Goal: Task Accomplishment & Management: Manage account settings

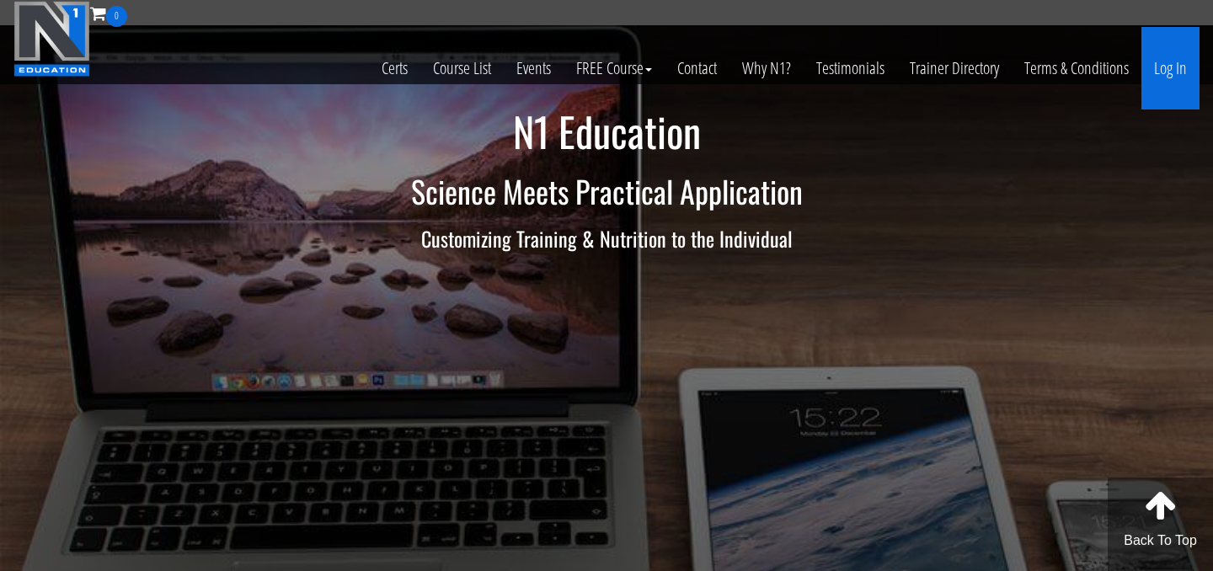
click at [1182, 63] on link "Log In" at bounding box center [1170, 68] width 58 height 83
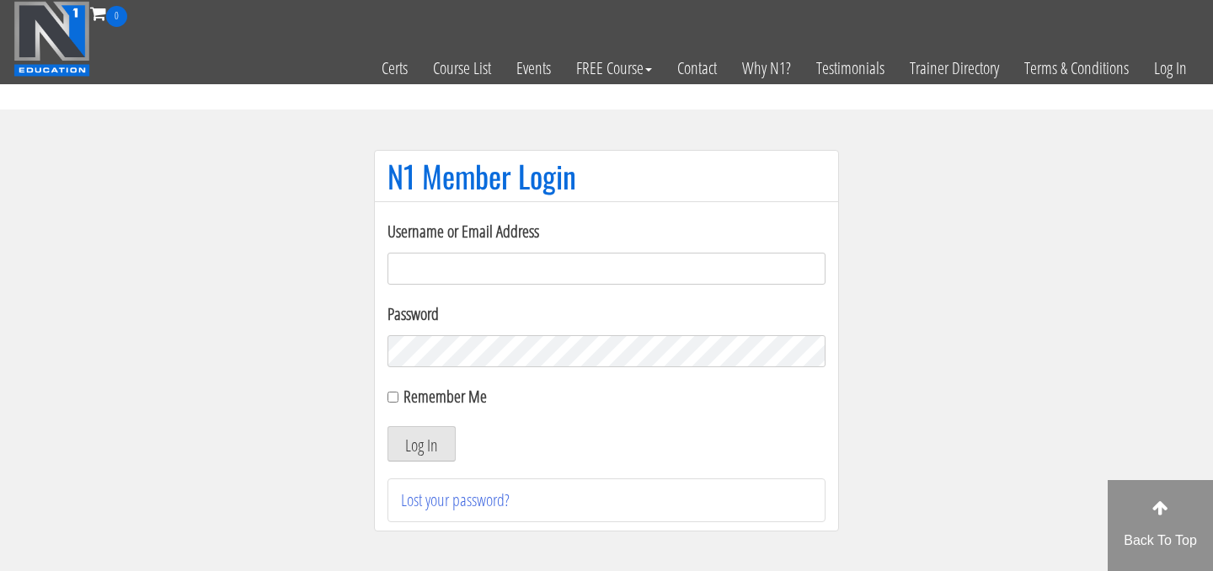
click at [570, 260] on input "Username or Email Address" at bounding box center [606, 269] width 438 height 32
type input "[EMAIL_ADDRESS][DOMAIN_NAME]"
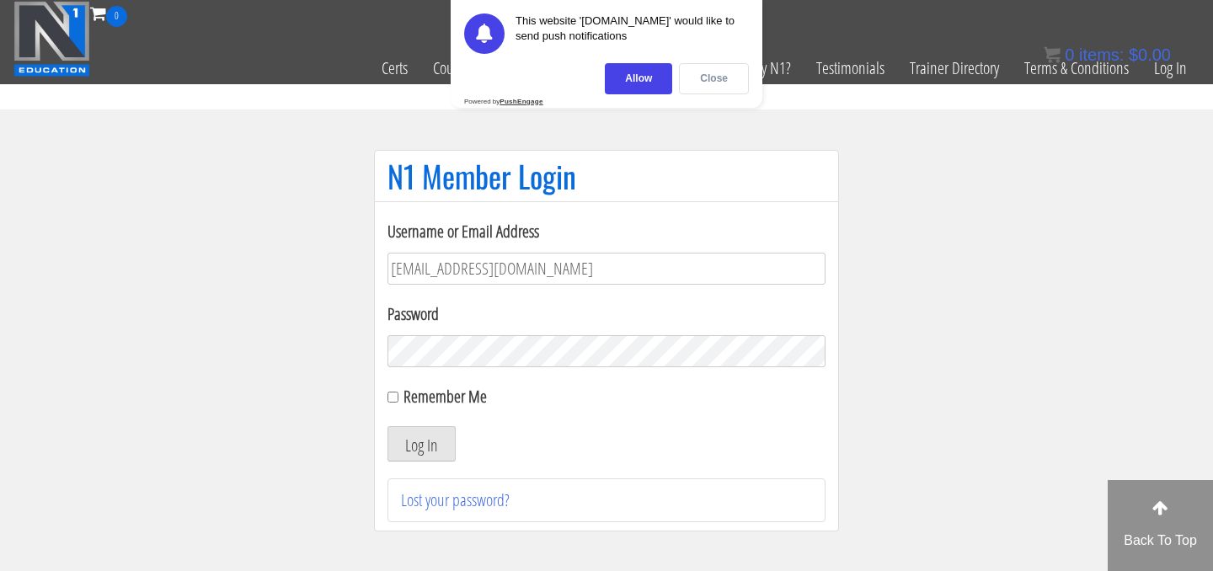
click at [717, 76] on div "Close" at bounding box center [714, 78] width 70 height 31
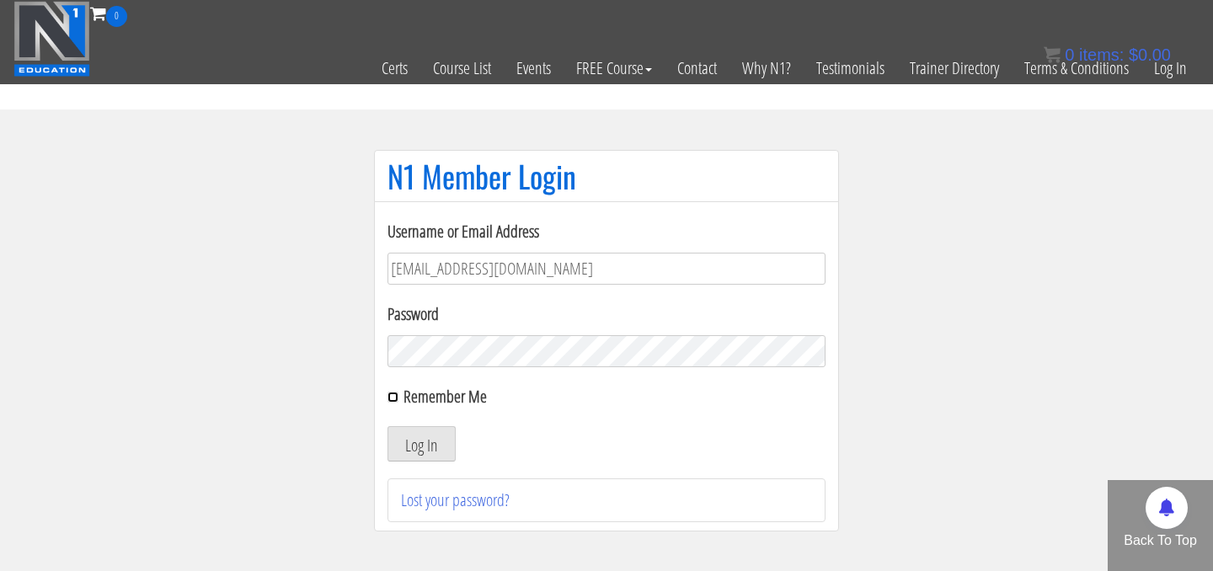
click at [395, 399] on input "Remember Me" at bounding box center [392, 397] width 11 height 11
checkbox input "true"
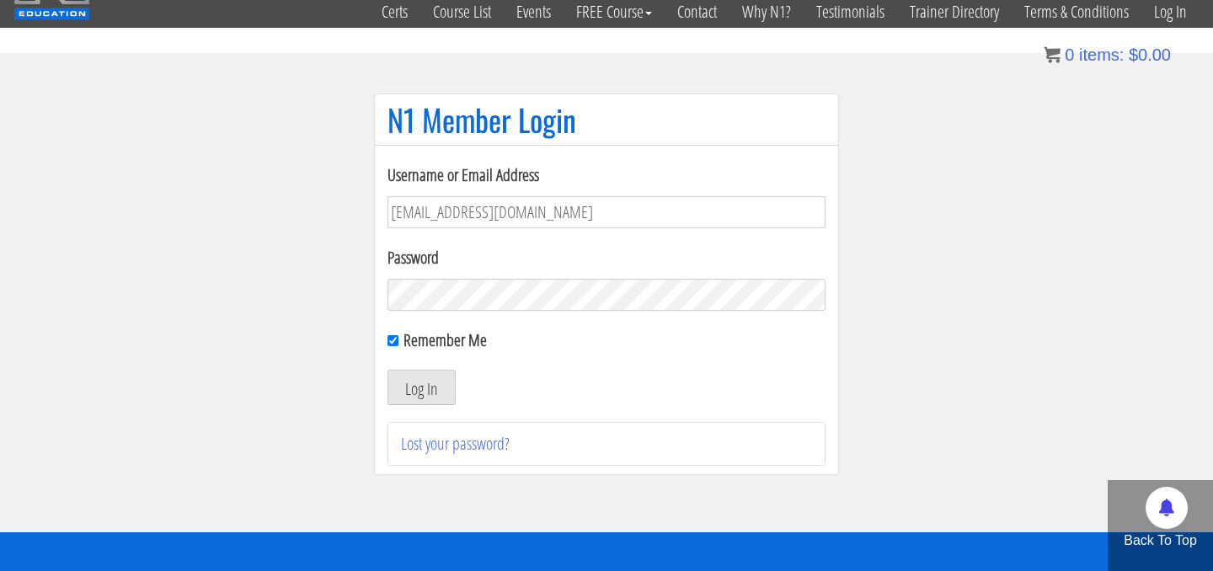
scroll to position [139, 0]
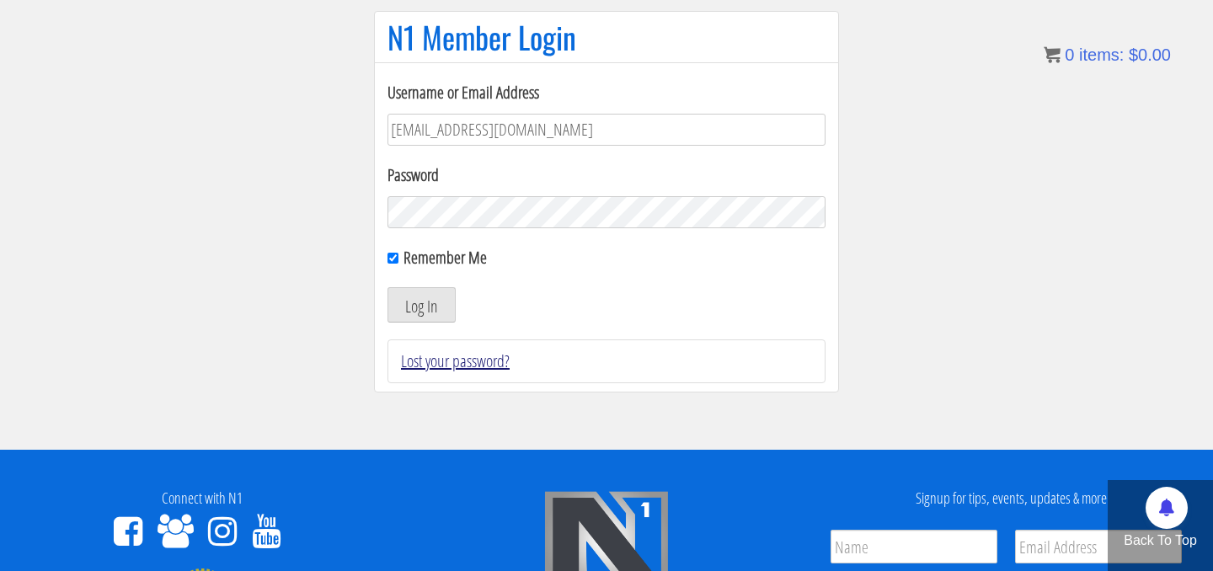
click at [435, 364] on link "Lost your password?" at bounding box center [455, 361] width 109 height 23
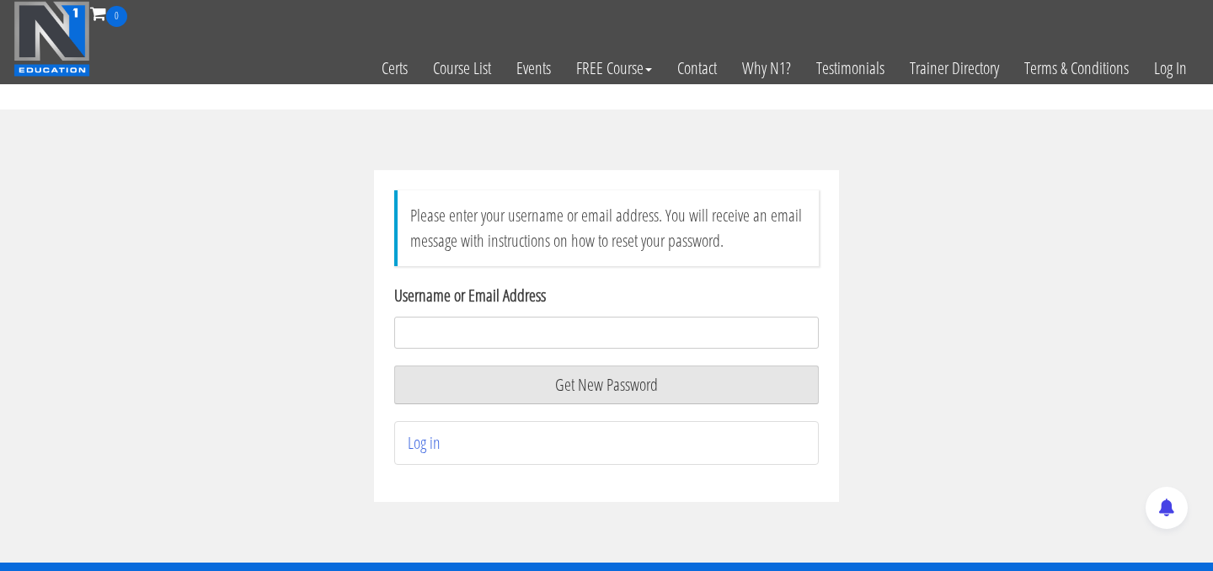
click at [470, 330] on input "Username or Email Address" at bounding box center [606, 333] width 424 height 32
type input "[EMAIL_ADDRESS][DOMAIN_NAME]"
click at [495, 388] on button "Get New Password" at bounding box center [606, 385] width 424 height 39
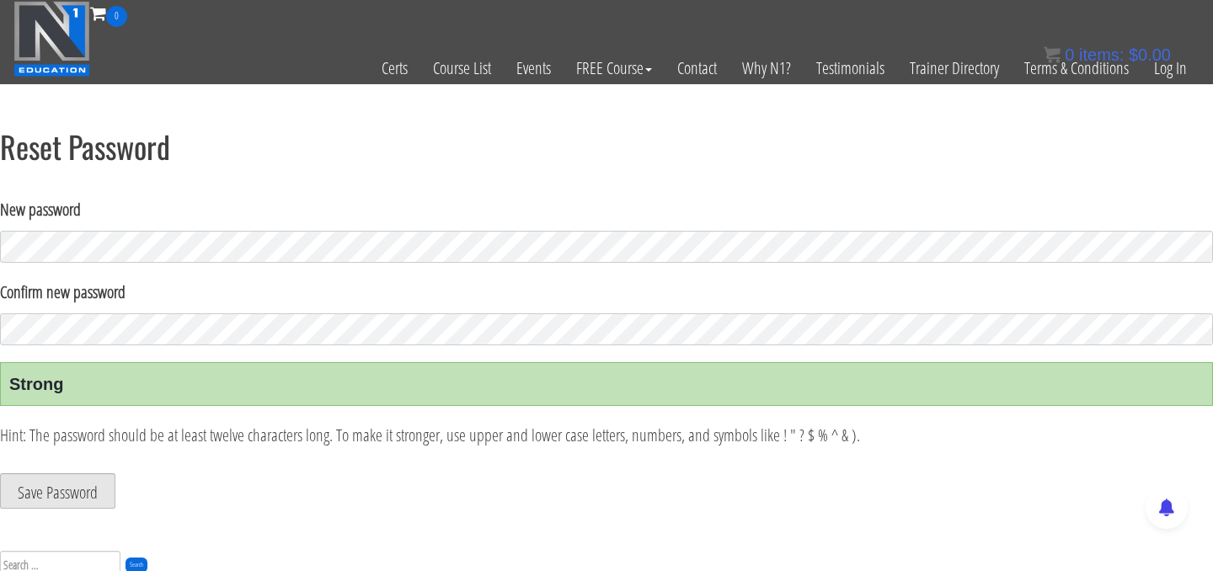
click at [59, 495] on button "Save Password" at bounding box center [57, 490] width 115 height 35
click at [61, 500] on button "Save Password" at bounding box center [57, 490] width 115 height 35
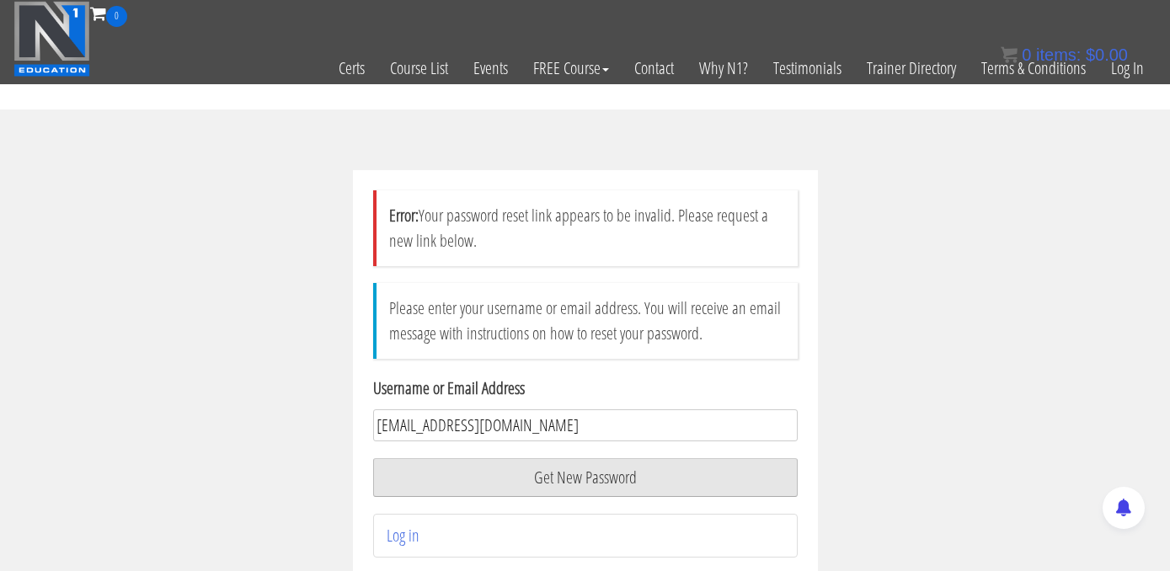
type input "[EMAIL_ADDRESS][DOMAIN_NAME]"
click at [726, 479] on button "Get New Password" at bounding box center [585, 477] width 424 height 39
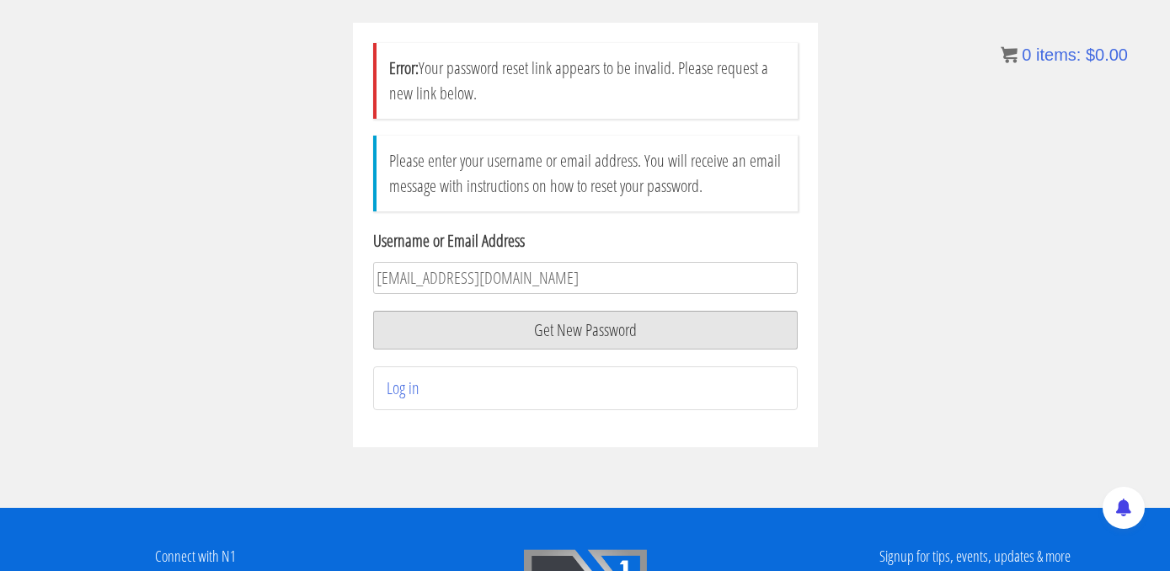
scroll to position [179, 0]
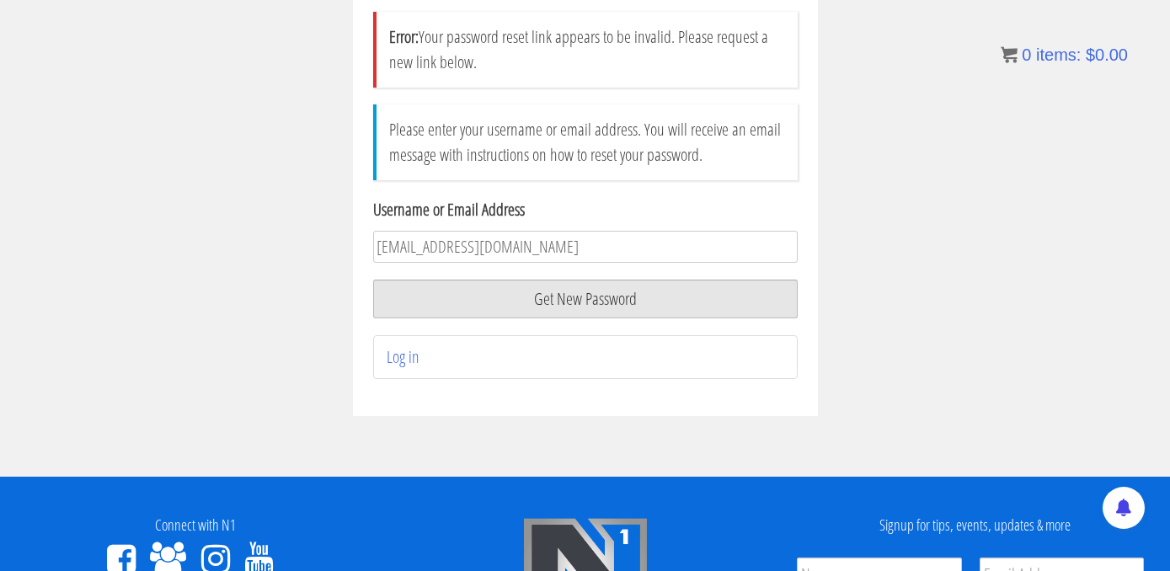
click at [619, 303] on button "Get New Password" at bounding box center [585, 299] width 424 height 39
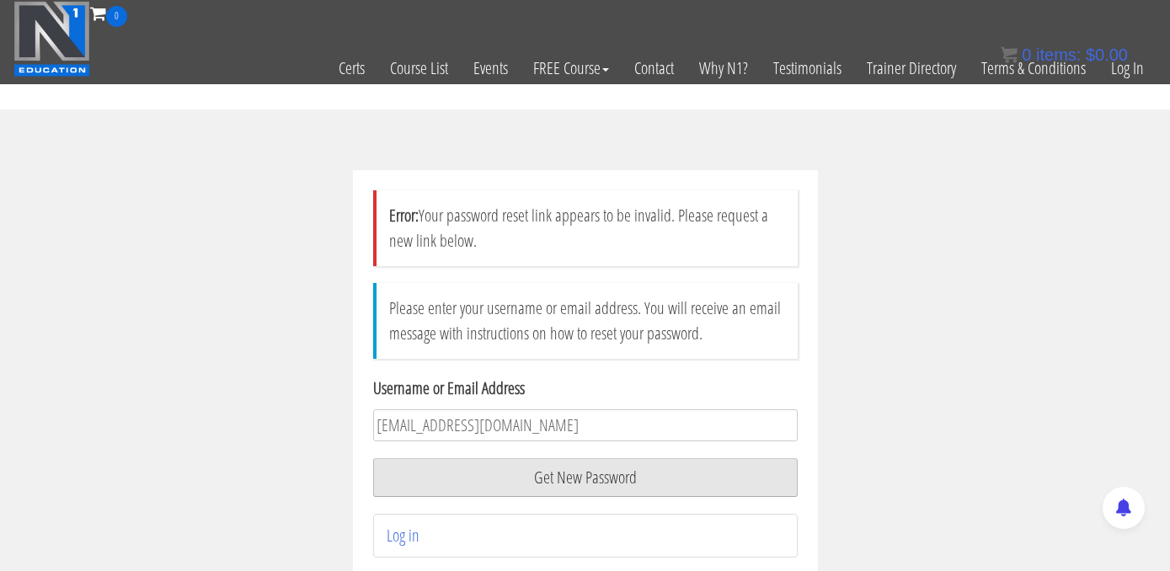
type input "[EMAIL_ADDRESS][DOMAIN_NAME]"
click at [434, 471] on button "Get New Password" at bounding box center [585, 477] width 424 height 39
click at [521, 481] on button "Get New Password" at bounding box center [585, 477] width 424 height 39
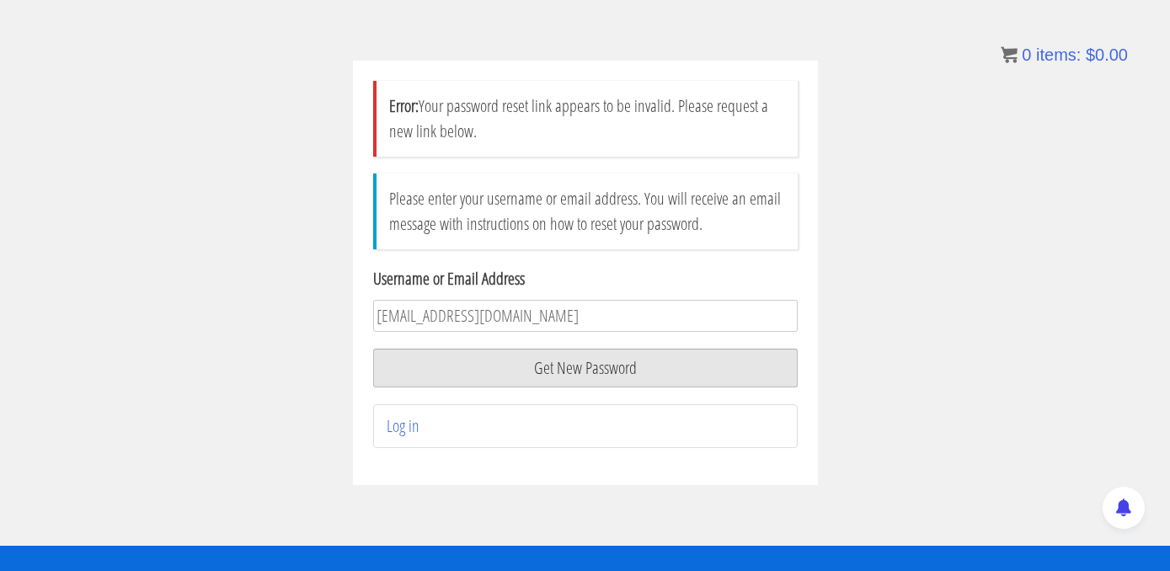
scroll to position [120, 0]
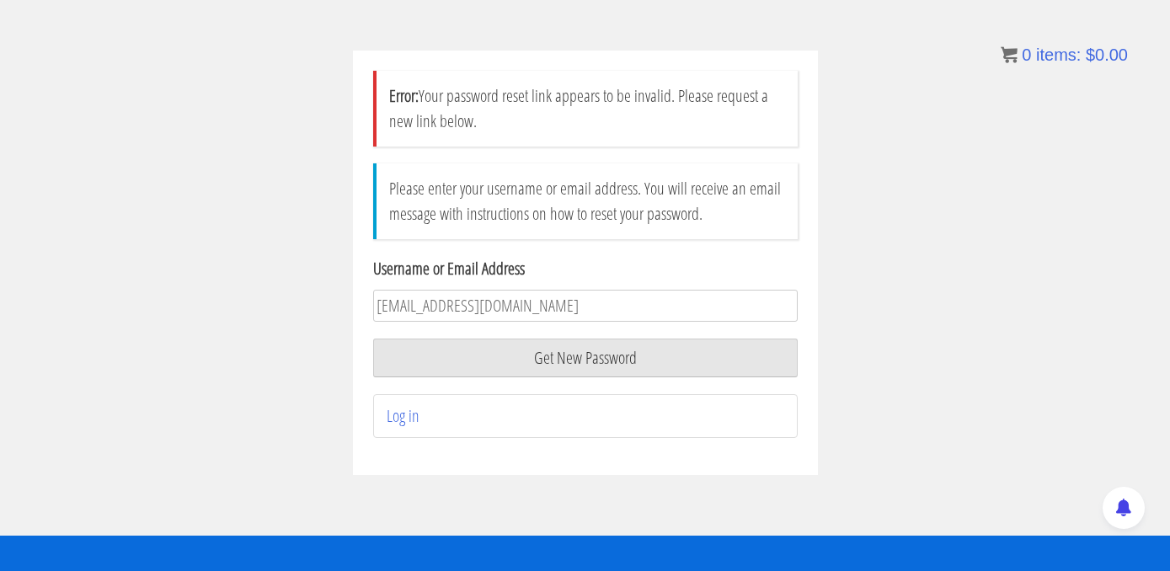
click at [421, 419] on li "Log in" at bounding box center [585, 416] width 424 height 44
click at [403, 410] on link "Log in" at bounding box center [403, 415] width 33 height 23
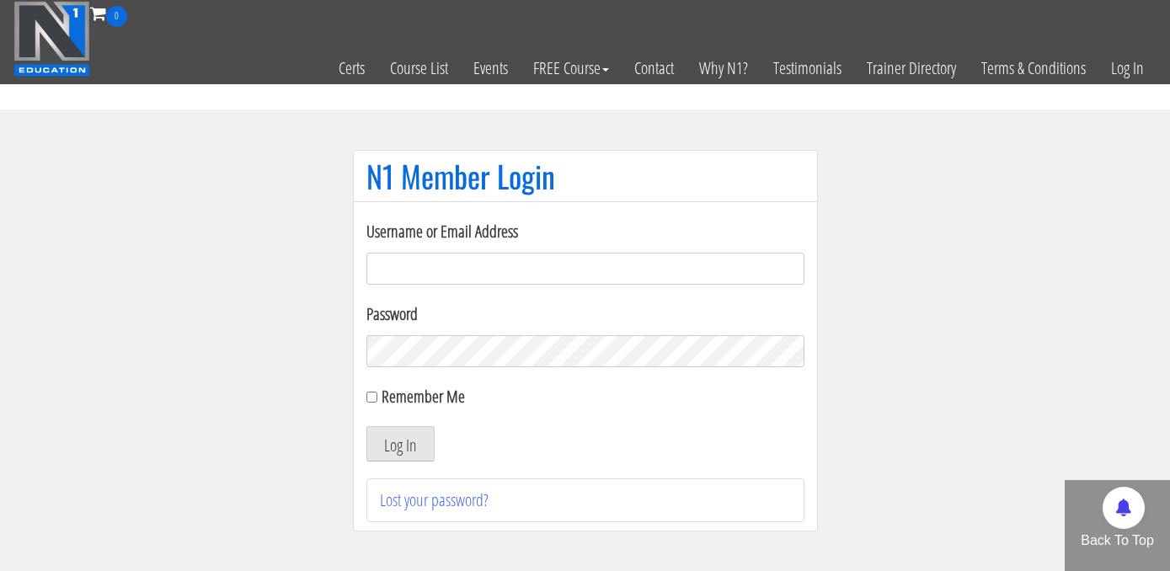
type input "elleryandrew@gmail.com"
click at [370, 395] on input "Remember Me" at bounding box center [371, 397] width 11 height 11
checkbox input "true"
click at [373, 448] on button "Log In" at bounding box center [400, 443] width 68 height 35
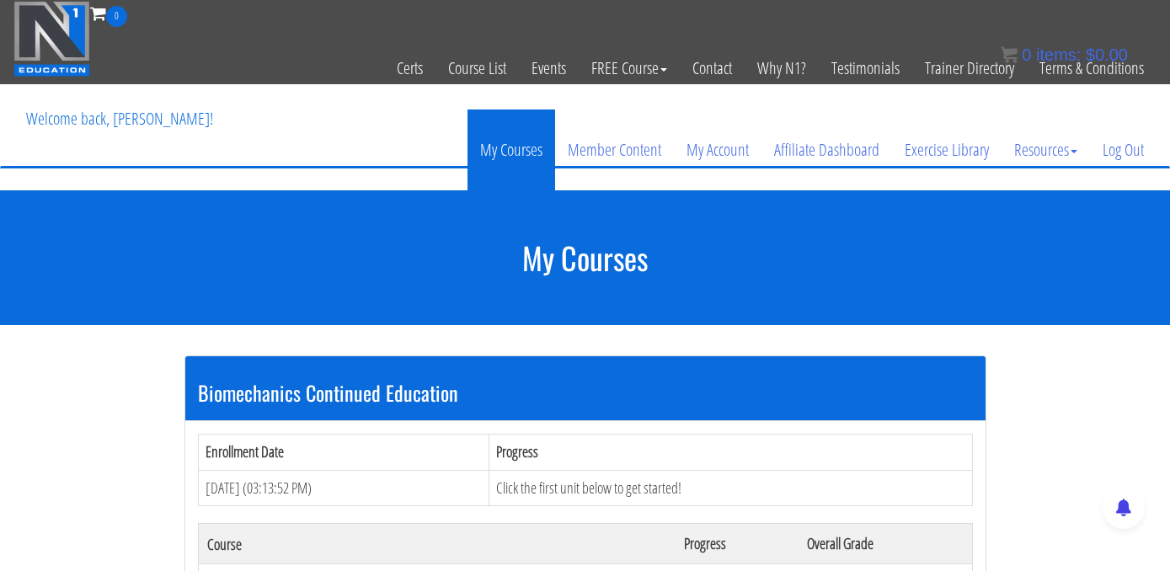
click at [529, 157] on link "My Courses" at bounding box center [511, 149] width 88 height 81
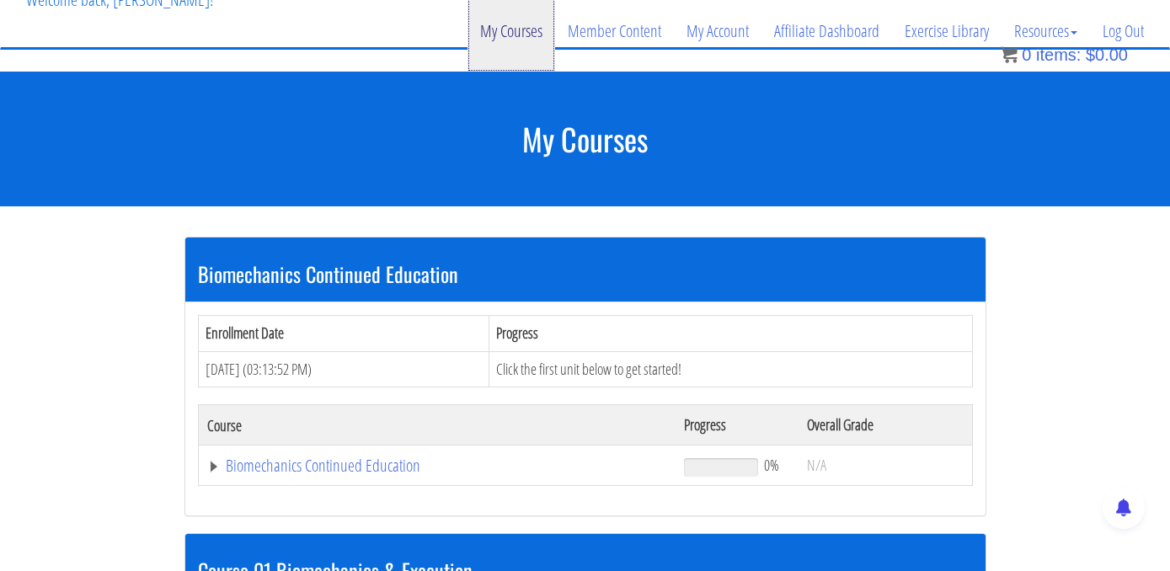
scroll to position [147, 0]
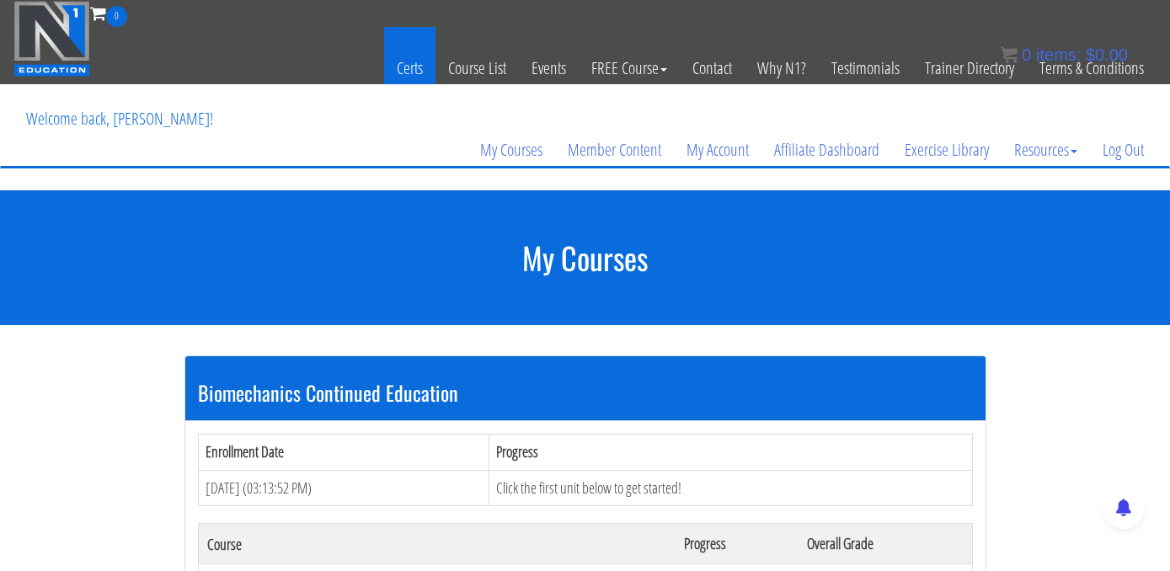
click at [406, 59] on link "Certs" at bounding box center [409, 68] width 51 height 83
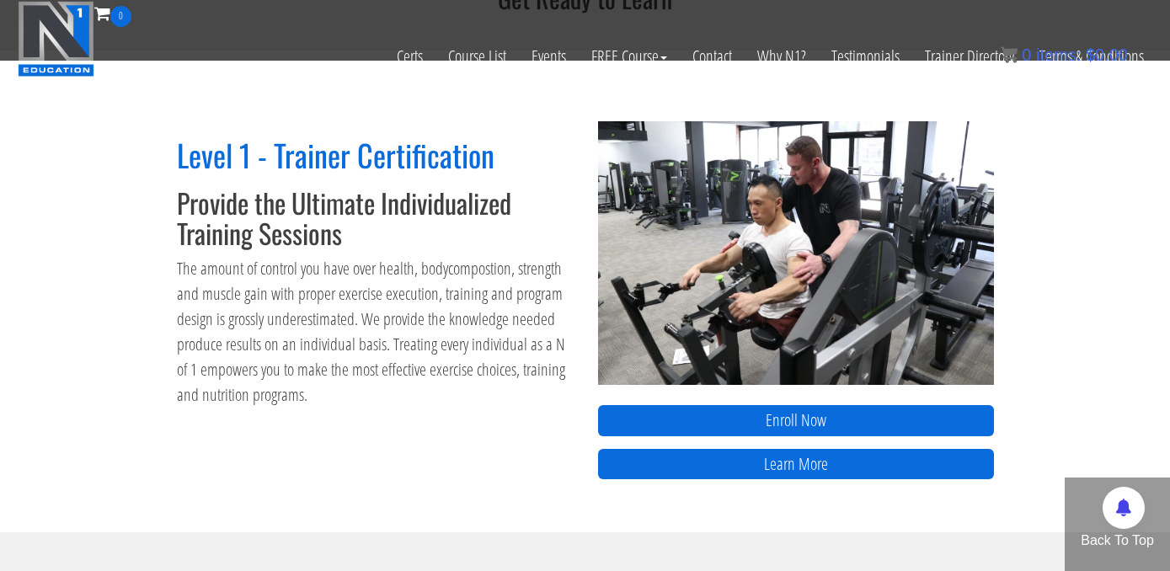
scroll to position [727, 0]
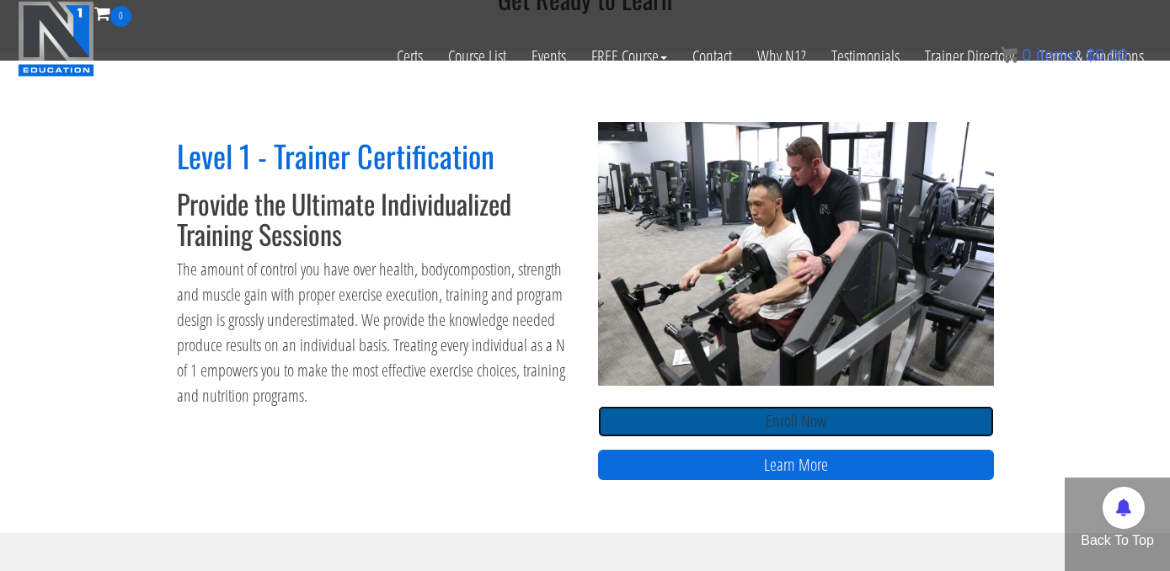
click at [642, 414] on link "Enroll Now" at bounding box center [796, 421] width 396 height 31
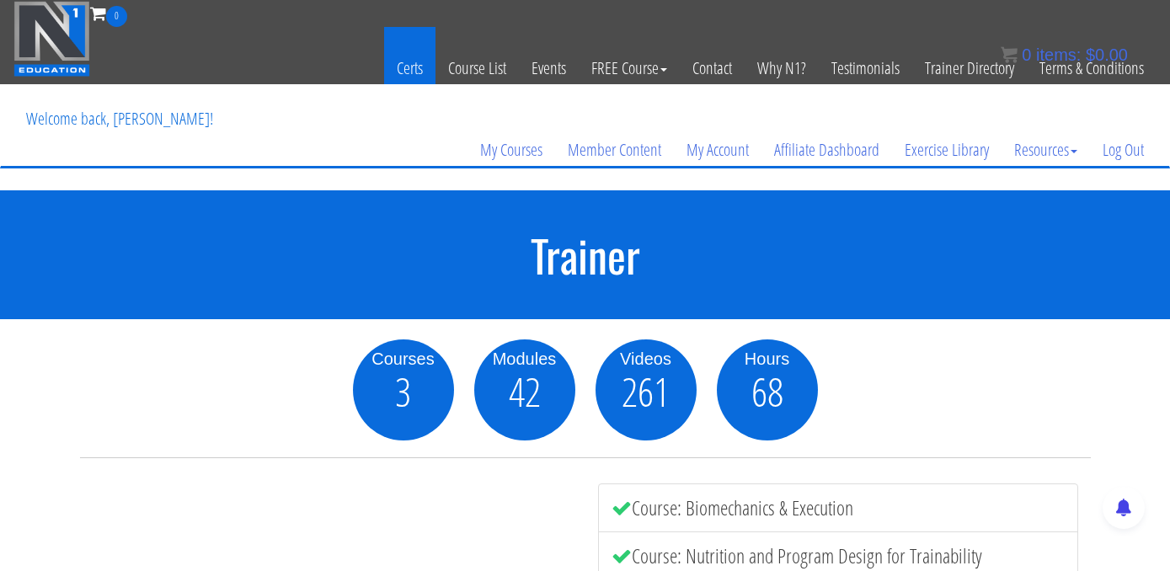
click at [398, 66] on link "Certs" at bounding box center [409, 68] width 51 height 83
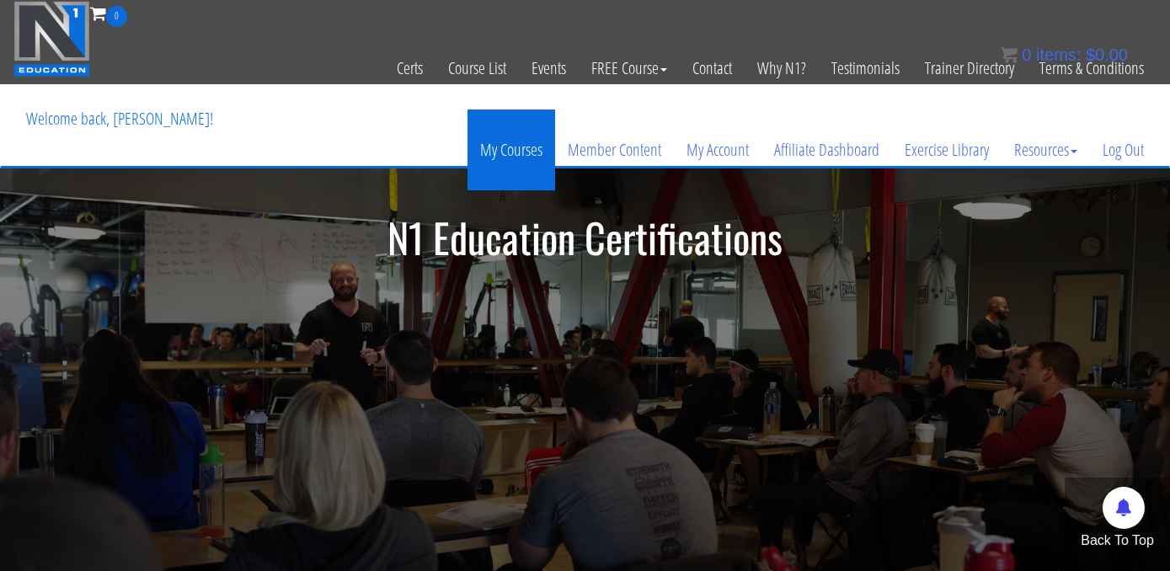
click at [493, 141] on link "My Courses" at bounding box center [511, 149] width 88 height 81
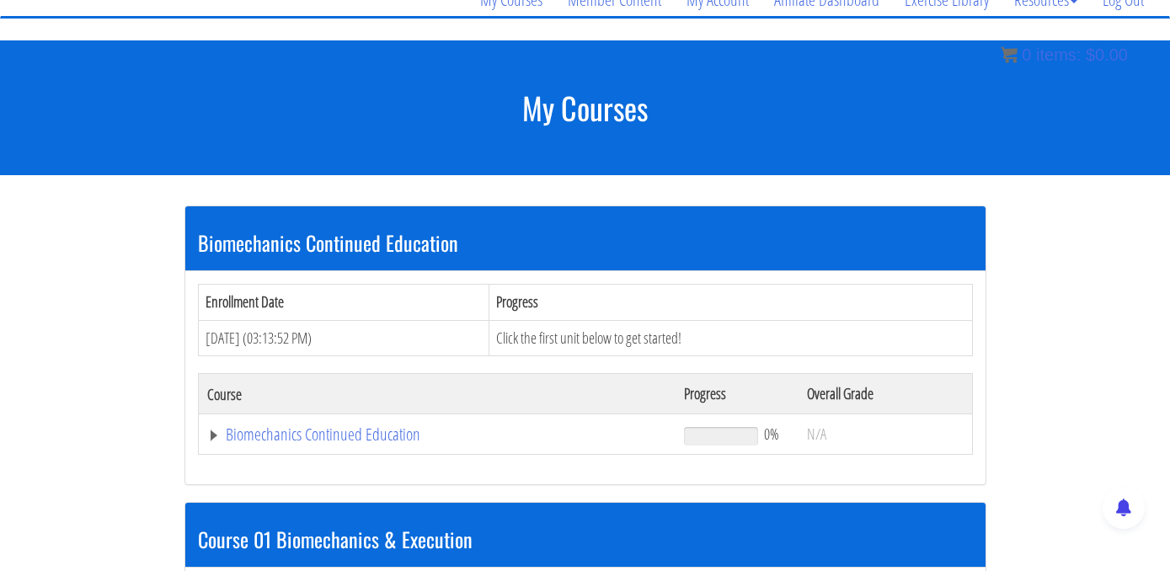
scroll to position [136, 0]
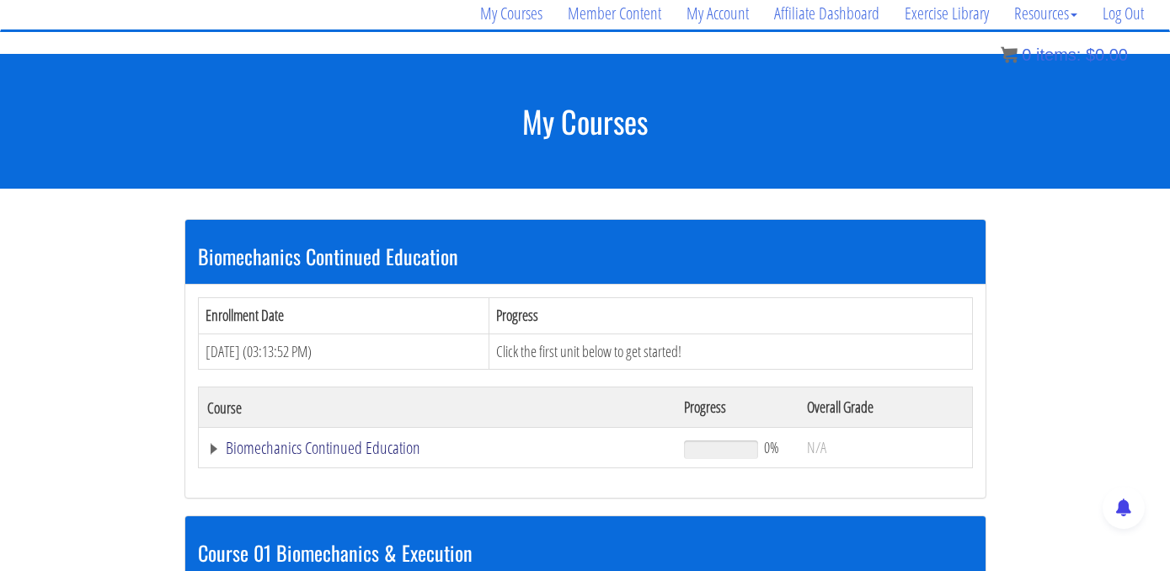
click at [379, 447] on link "Biomechanics Continued Education" at bounding box center [437, 448] width 461 height 17
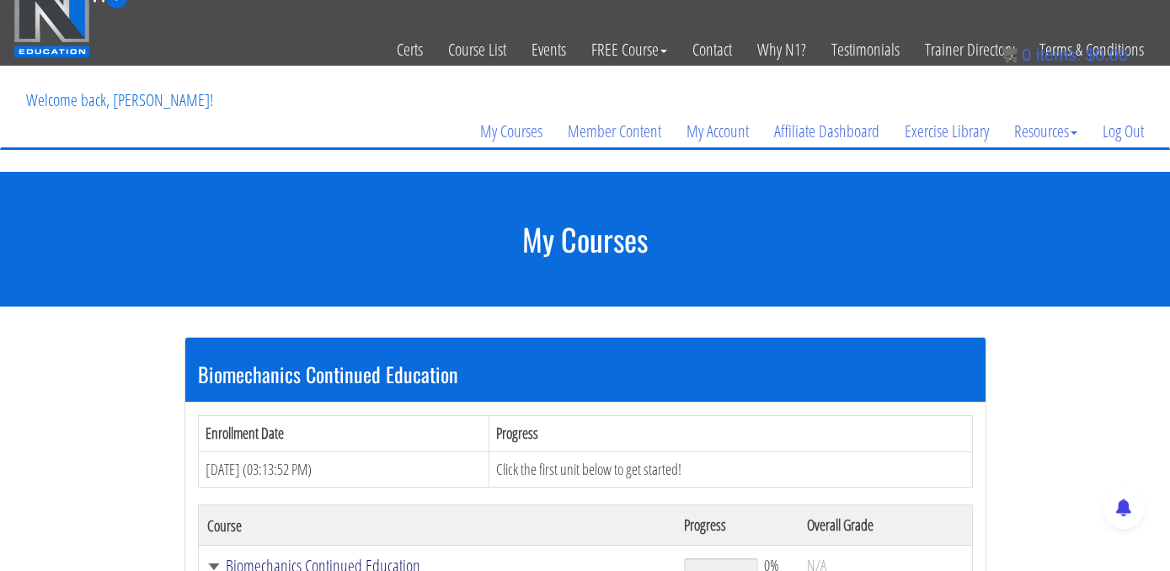
scroll to position [0, 0]
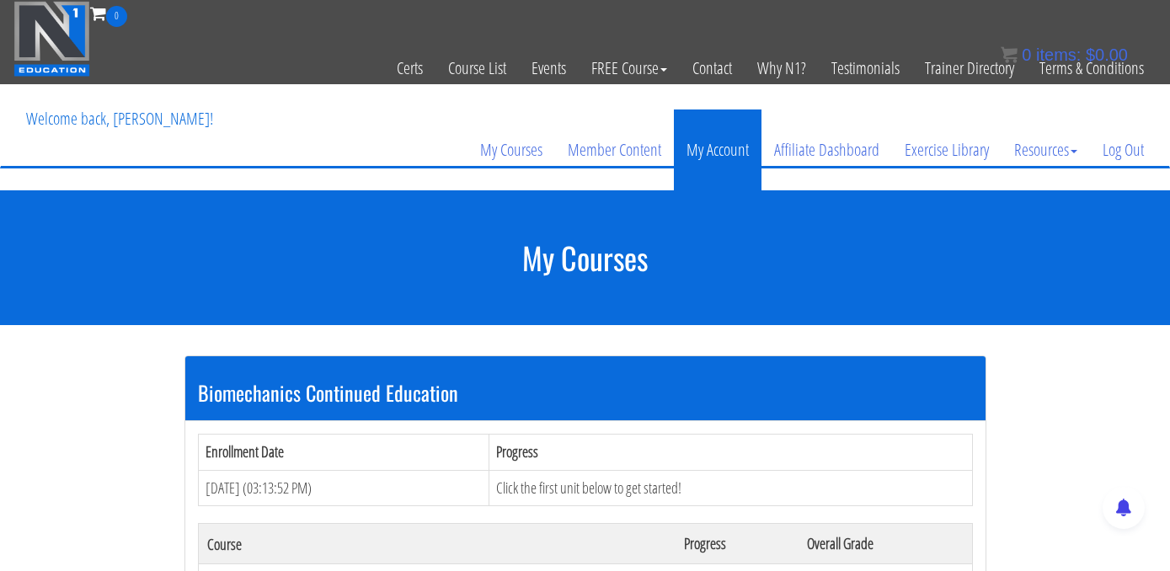
click at [733, 159] on link "My Account" at bounding box center [718, 149] width 88 height 81
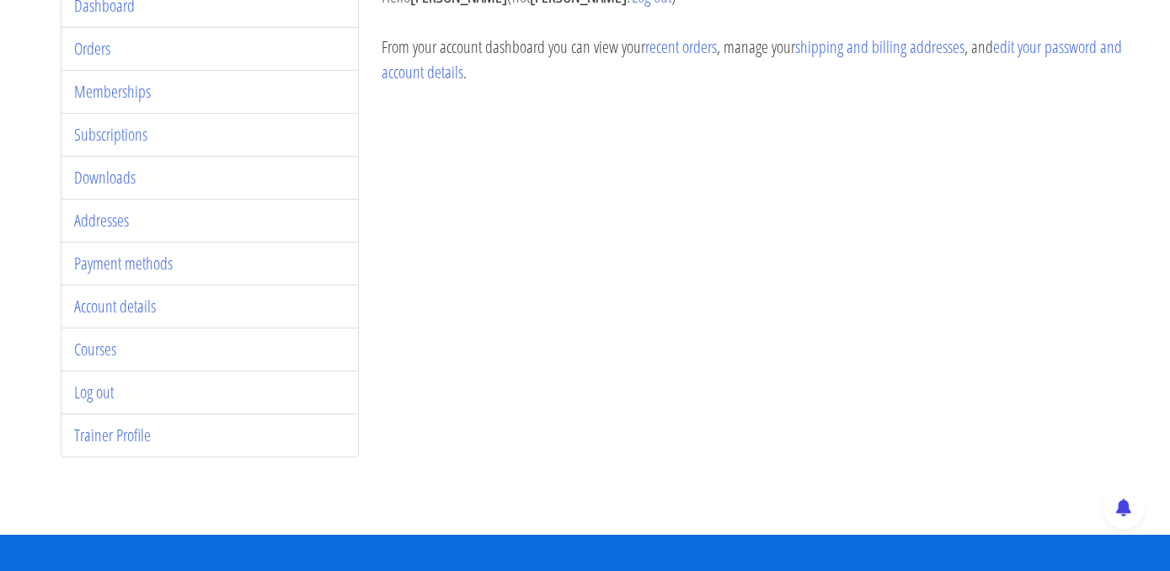
scroll to position [270, 0]
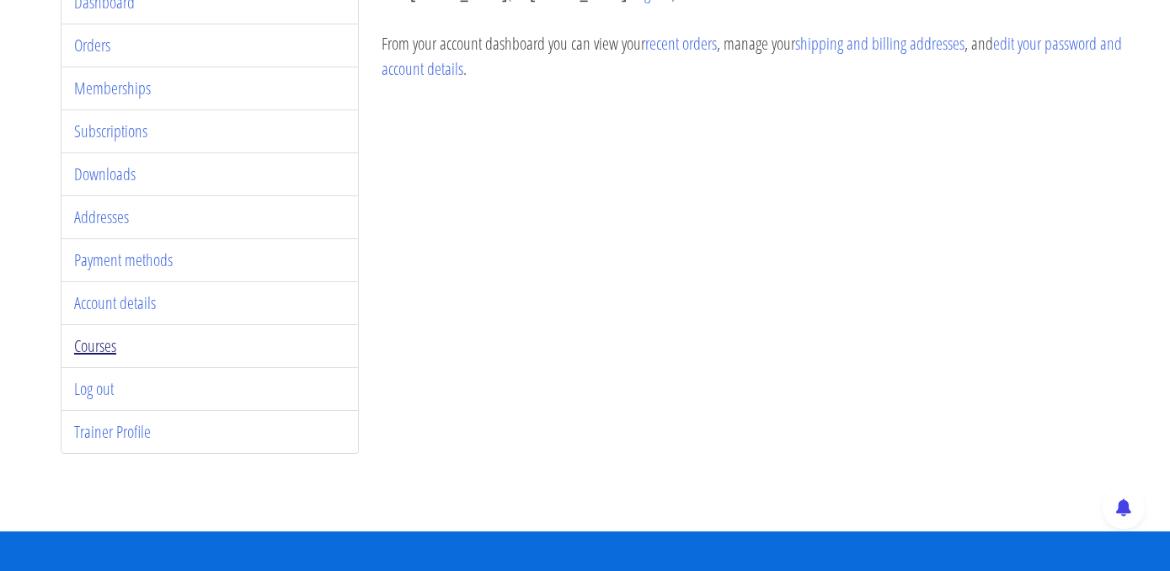
click at [89, 348] on link "Courses" at bounding box center [95, 345] width 42 height 23
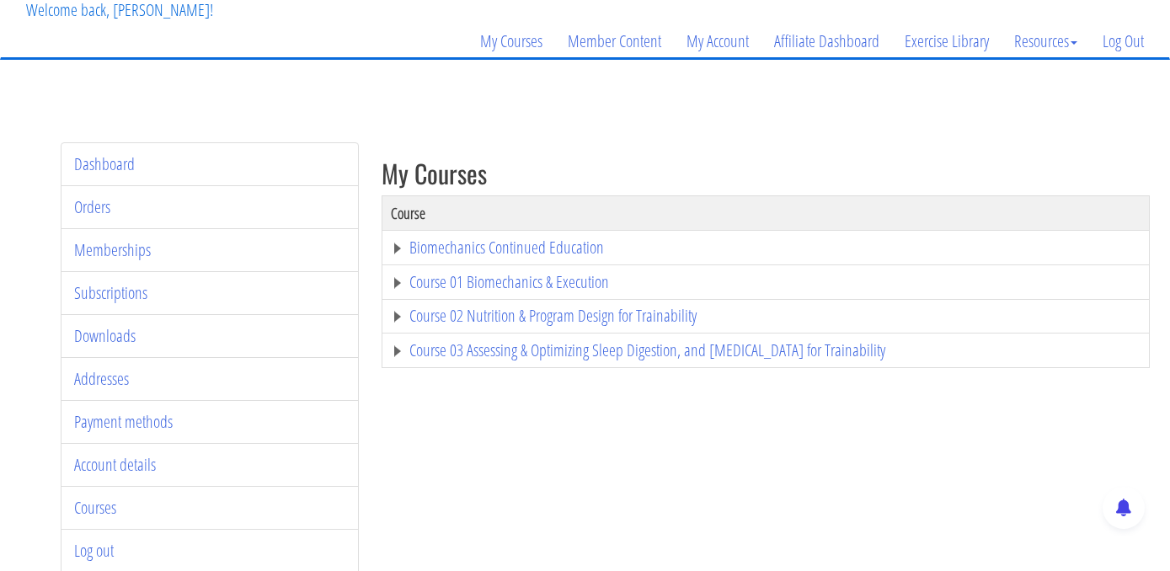
scroll to position [112, 0]
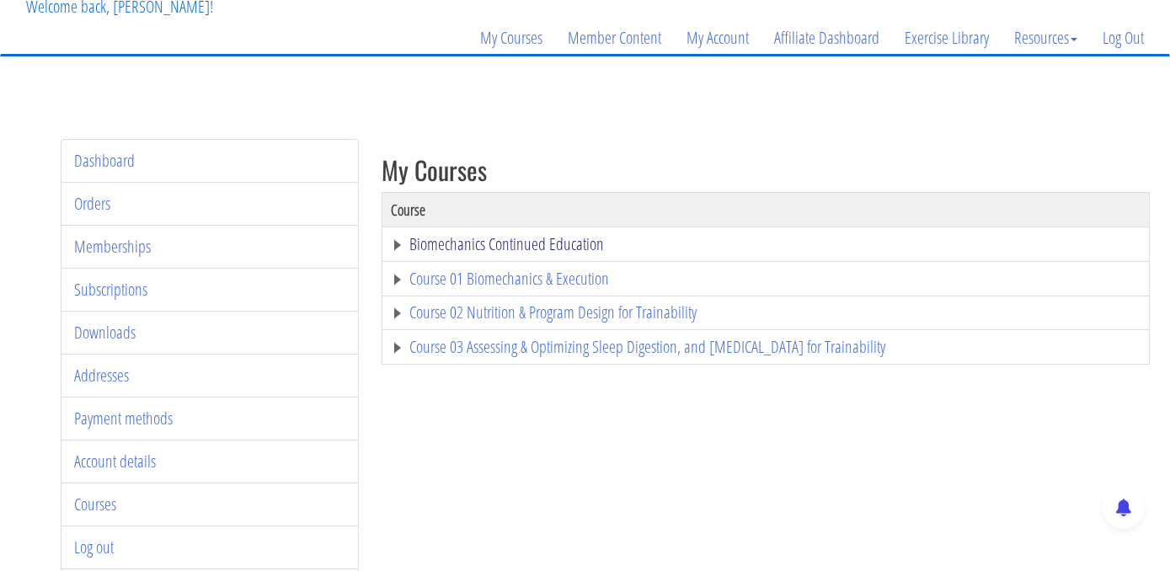
click at [396, 246] on link "Biomechanics Continued Education" at bounding box center [766, 244] width 750 height 17
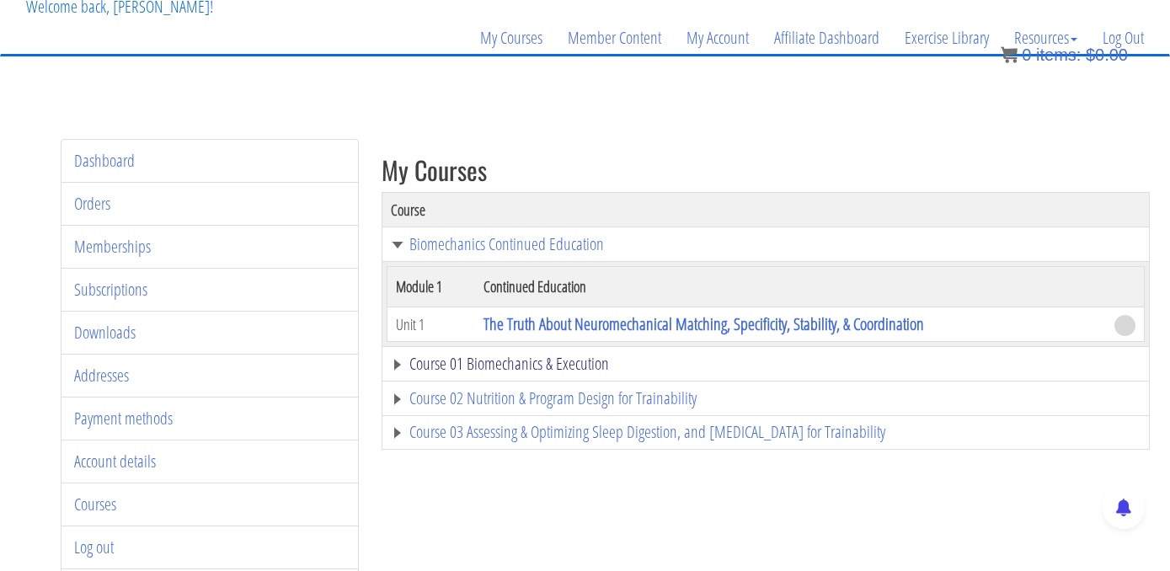
click at [395, 366] on link "Course 01 Biomechanics & Execution" at bounding box center [766, 363] width 750 height 17
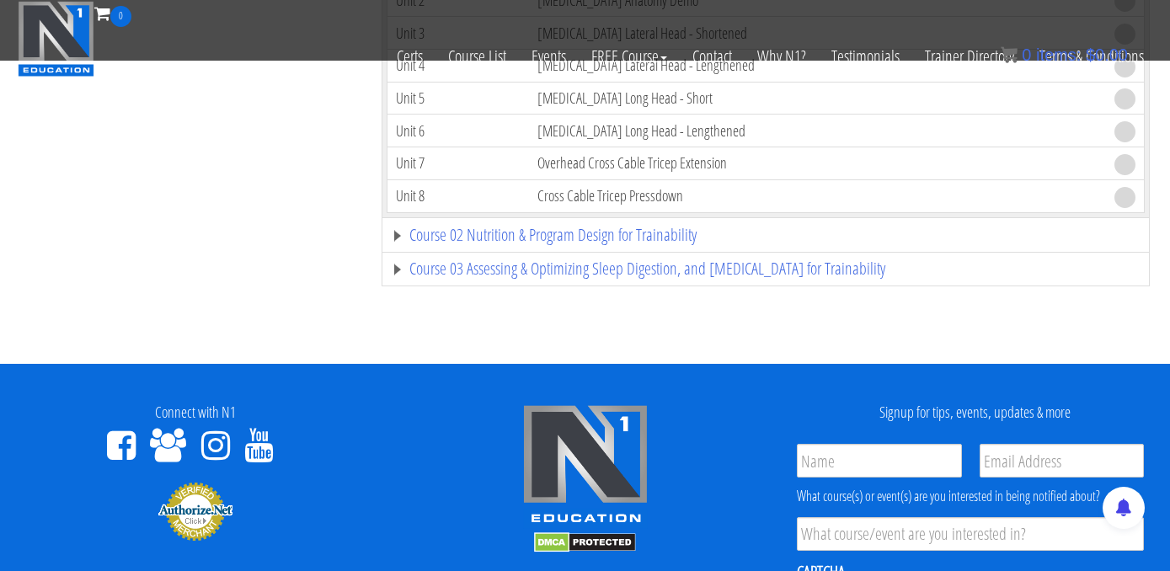
scroll to position [4957, 0]
